Goal: Leave review/rating: Leave review/rating

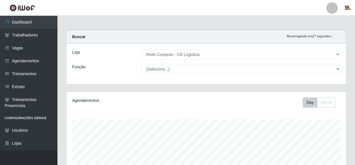
select select "429"
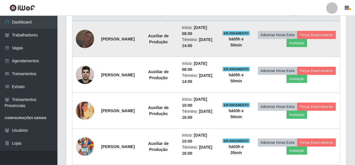
scroll to position [119, 280]
click at [307, 42] on button "Avaliação" at bounding box center [297, 43] width 20 height 8
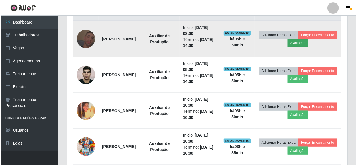
scroll to position [119, 277]
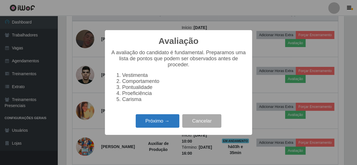
click at [166, 122] on button "Próximo →" at bounding box center [158, 120] width 44 height 13
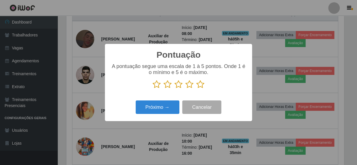
click at [200, 86] on icon at bounding box center [200, 84] width 8 height 9
click at [196, 89] on input "radio" at bounding box center [196, 89] width 0 height 0
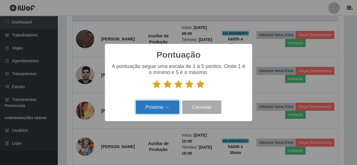
click at [155, 114] on button "Próximo →" at bounding box center [158, 106] width 44 height 13
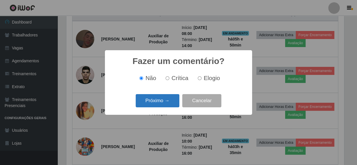
click at [162, 98] on button "Próximo →" at bounding box center [158, 100] width 44 height 13
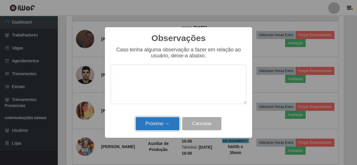
click at [158, 126] on button "Próximo →" at bounding box center [158, 123] width 44 height 13
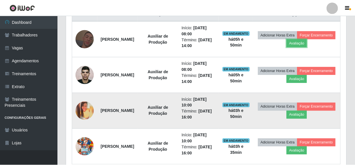
scroll to position [119, 280]
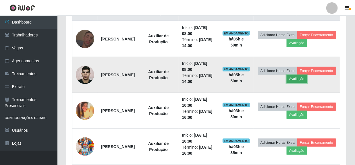
click at [307, 78] on button "Avaliação" at bounding box center [297, 79] width 20 height 8
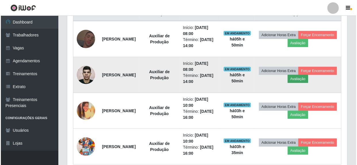
scroll to position [119, 277]
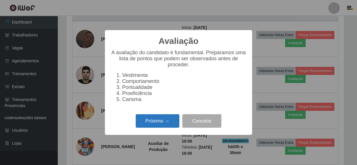
click at [147, 125] on button "Próximo →" at bounding box center [158, 120] width 44 height 13
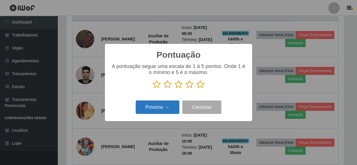
click at [147, 108] on button "Próximo →" at bounding box center [158, 106] width 44 height 13
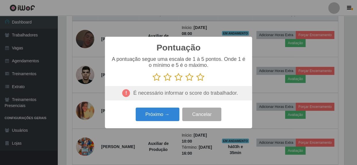
drag, startPoint x: 201, startPoint y: 78, endPoint x: 200, endPoint y: 81, distance: 3.7
click at [201, 78] on icon at bounding box center [200, 77] width 8 height 9
click at [196, 82] on input "radio" at bounding box center [196, 82] width 0 height 0
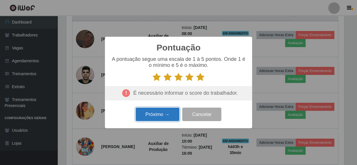
click at [171, 117] on button "Próximo →" at bounding box center [158, 114] width 44 height 13
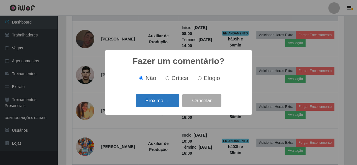
click at [163, 105] on button "Próximo →" at bounding box center [158, 100] width 44 height 13
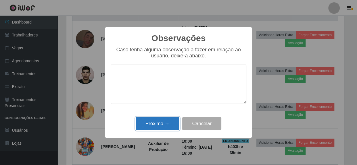
click at [161, 122] on button "Próximo →" at bounding box center [158, 123] width 44 height 13
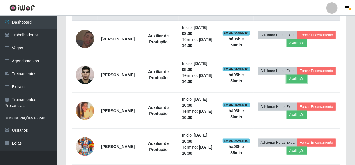
scroll to position [119, 280]
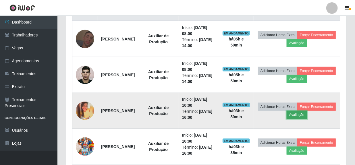
click at [307, 115] on button "Avaliação" at bounding box center [297, 115] width 20 height 8
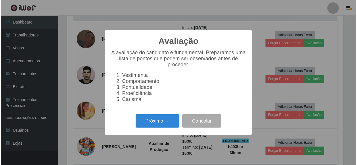
scroll to position [119, 277]
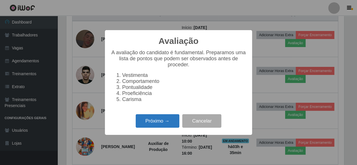
click at [167, 124] on button "Próximo →" at bounding box center [158, 120] width 44 height 13
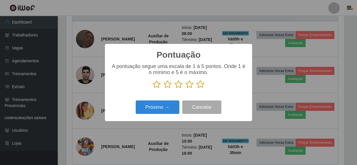
scroll to position [286971, 286812]
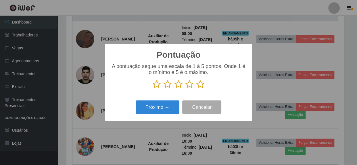
click at [202, 86] on icon at bounding box center [200, 84] width 8 height 9
click at [196, 89] on input "radio" at bounding box center [196, 89] width 0 height 0
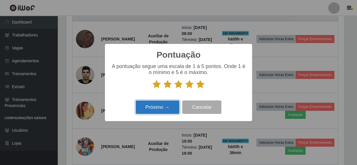
click at [165, 113] on button "Próximo →" at bounding box center [158, 106] width 44 height 13
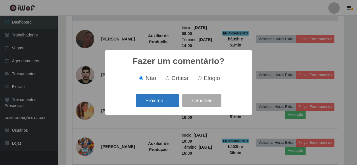
click at [157, 105] on button "Próximo →" at bounding box center [158, 100] width 44 height 13
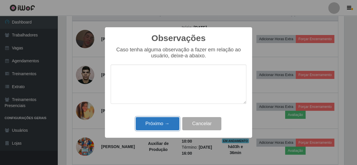
click at [161, 124] on button "Próximo →" at bounding box center [158, 123] width 44 height 13
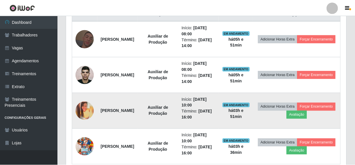
scroll to position [119, 280]
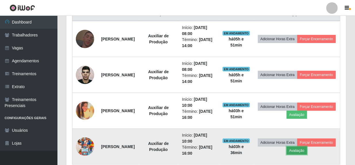
click at [307, 150] on button "Avaliação" at bounding box center [297, 151] width 20 height 8
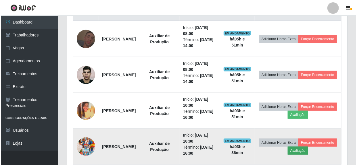
scroll to position [119, 277]
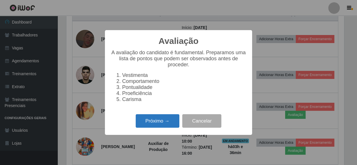
click at [156, 124] on button "Próximo →" at bounding box center [158, 120] width 44 height 13
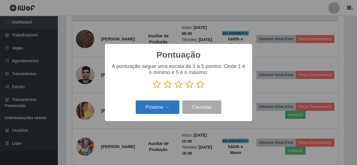
scroll to position [286971, 286812]
click at [202, 85] on icon at bounding box center [200, 84] width 8 height 9
click at [196, 89] on input "radio" at bounding box center [196, 89] width 0 height 0
click at [161, 111] on button "Próximo →" at bounding box center [158, 106] width 44 height 13
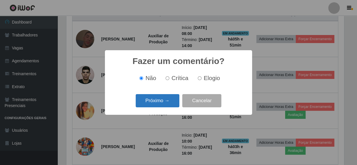
click at [163, 98] on button "Próximo →" at bounding box center [158, 100] width 44 height 13
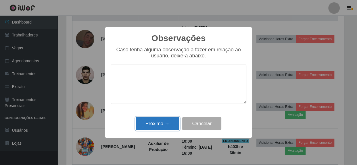
click at [155, 129] on button "Próximo →" at bounding box center [158, 123] width 44 height 13
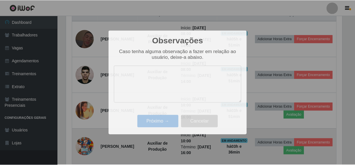
scroll to position [119, 280]
